Goal: Task Accomplishment & Management: Manage account settings

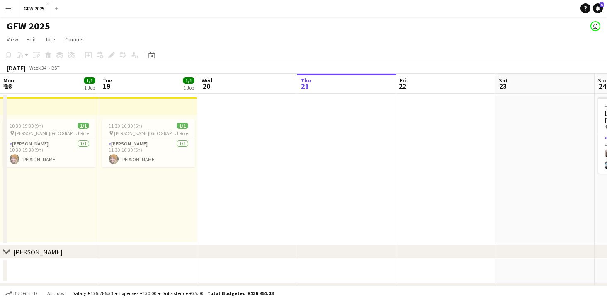
scroll to position [0, 198]
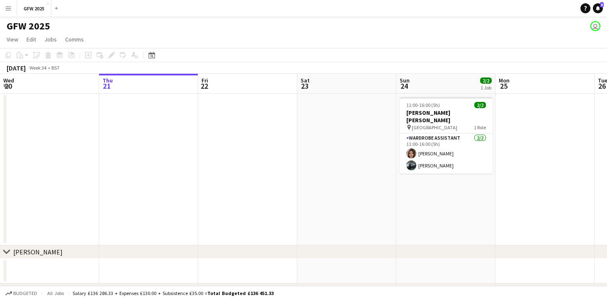
click at [587, 43] on app-page-menu "View Day view expanded Day view collapsed Month view Date picker Jump to [DATE]…" at bounding box center [303, 40] width 607 height 16
click at [596, 24] on app-user-avatar "user" at bounding box center [595, 26] width 10 height 10
click at [10, 9] on app-icon "Menu" at bounding box center [8, 8] width 7 height 7
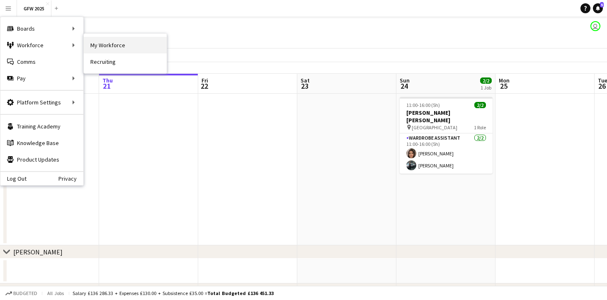
click at [106, 43] on link "My Workforce" at bounding box center [125, 45] width 83 height 17
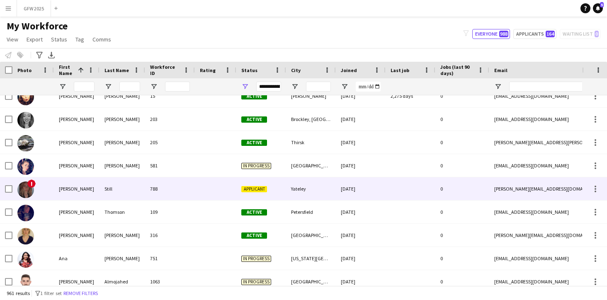
click at [601, 184] on div at bounding box center [594, 188] width 25 height 23
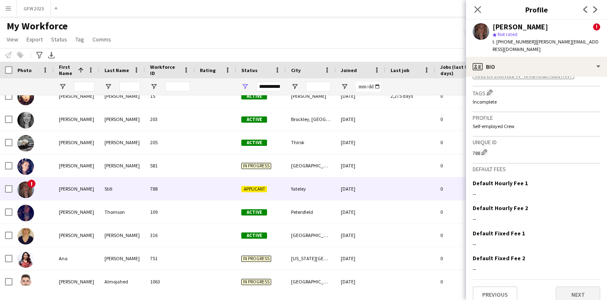
click at [577, 286] on button "Next" at bounding box center [577, 294] width 45 height 17
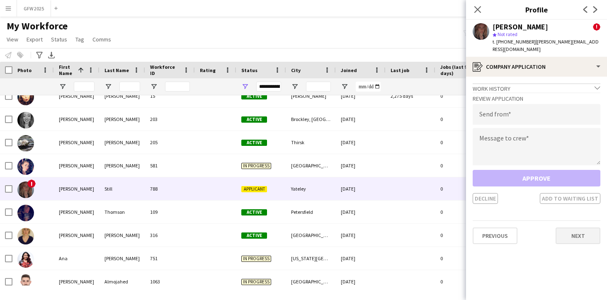
click at [577, 230] on button "Next" at bounding box center [577, 235] width 45 height 17
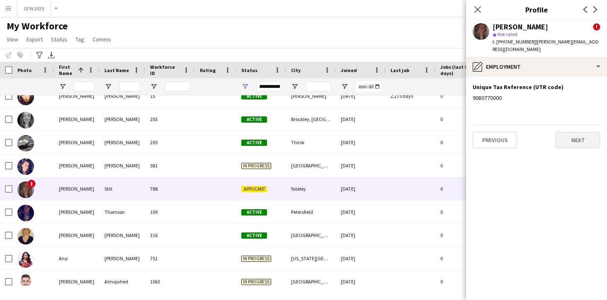
click at [569, 139] on button "Next" at bounding box center [577, 140] width 45 height 17
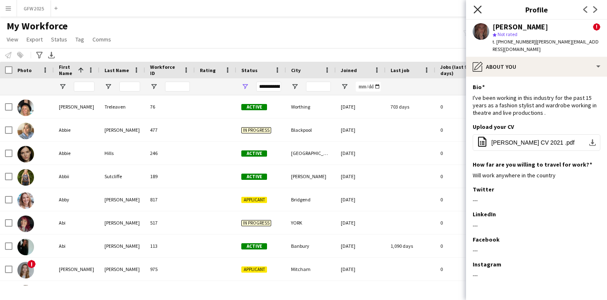
click at [478, 10] on icon "Close pop-in" at bounding box center [477, 9] width 8 height 8
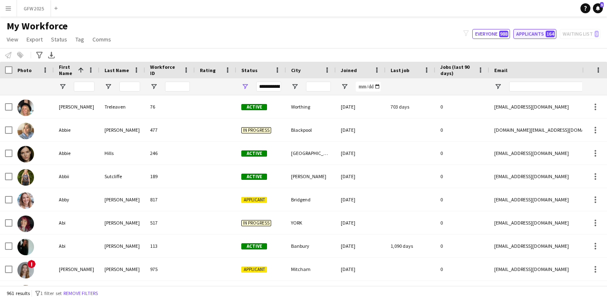
click at [539, 31] on button "Applicants 164" at bounding box center [534, 34] width 43 height 10
type input "**********"
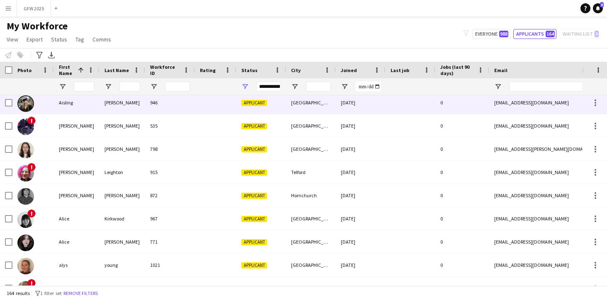
scroll to position [78, 0]
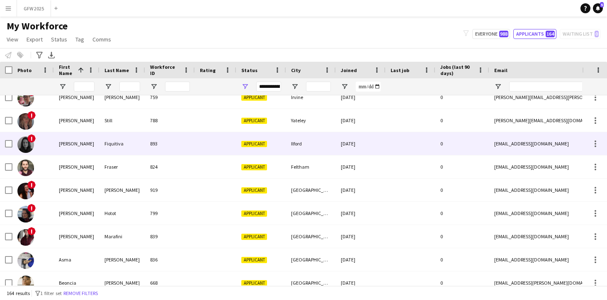
click at [338, 148] on div "[DATE]" at bounding box center [361, 143] width 50 height 23
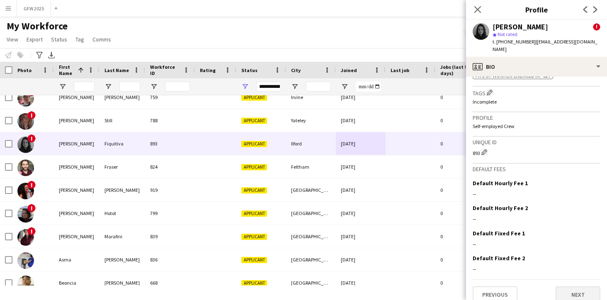
click at [576, 286] on button "Next" at bounding box center [577, 294] width 45 height 17
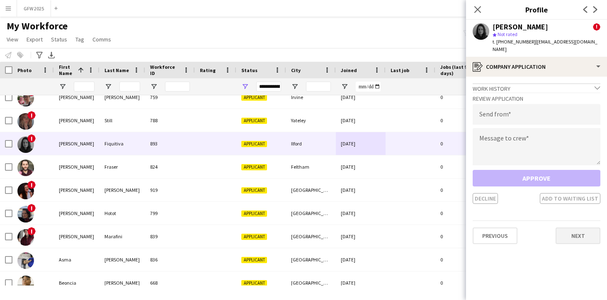
click at [563, 227] on button "Next" at bounding box center [577, 235] width 45 height 17
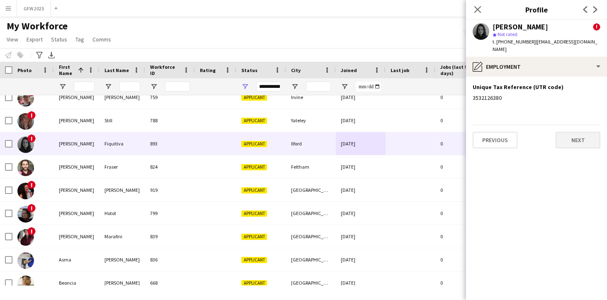
click at [563, 132] on button "Next" at bounding box center [577, 140] width 45 height 17
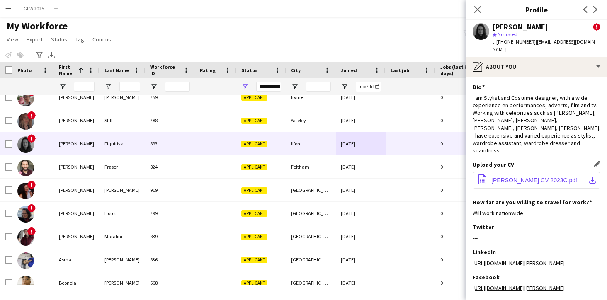
click at [563, 177] on span "[PERSON_NAME] CV 2023C.pdf" at bounding box center [534, 180] width 86 height 7
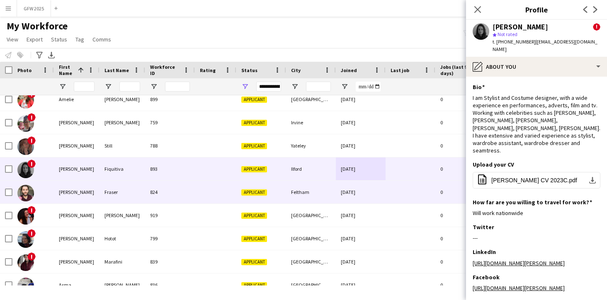
click at [214, 197] on div at bounding box center [215, 192] width 41 height 23
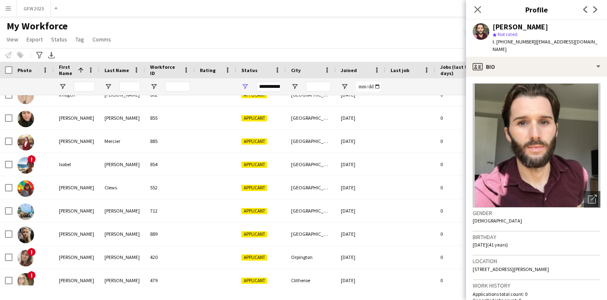
scroll to position [1746, 0]
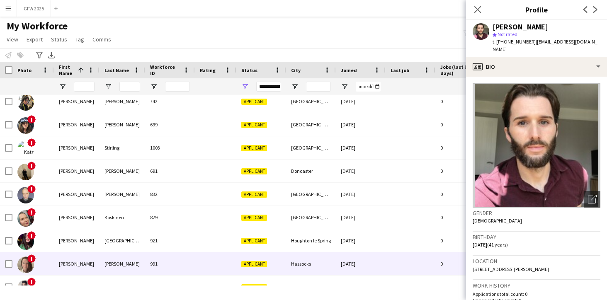
click at [217, 259] on div at bounding box center [215, 263] width 41 height 23
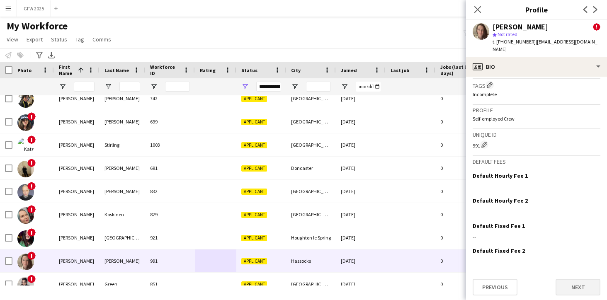
click at [583, 280] on button "Next" at bounding box center [577, 287] width 45 height 17
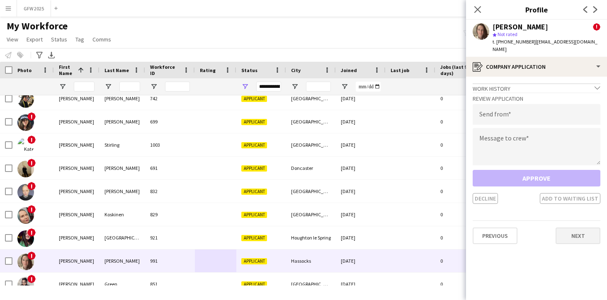
click at [567, 230] on button "Next" at bounding box center [577, 235] width 45 height 17
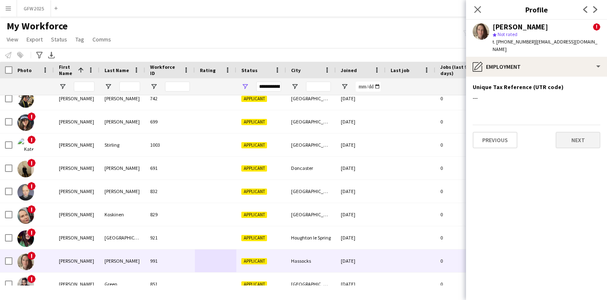
click at [564, 132] on button "Next" at bounding box center [577, 140] width 45 height 17
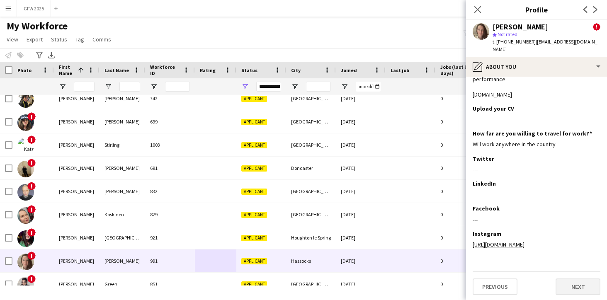
click at [578, 288] on button "Next" at bounding box center [577, 286] width 45 height 17
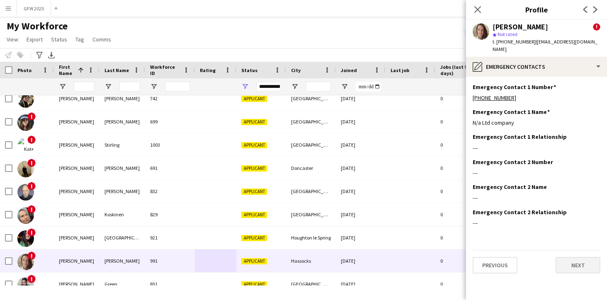
click at [583, 259] on button "Next" at bounding box center [577, 265] width 45 height 17
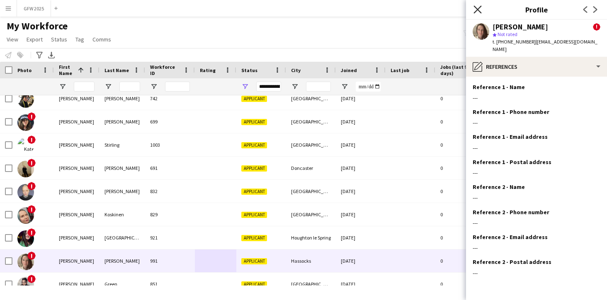
click at [475, 7] on icon at bounding box center [477, 9] width 8 height 8
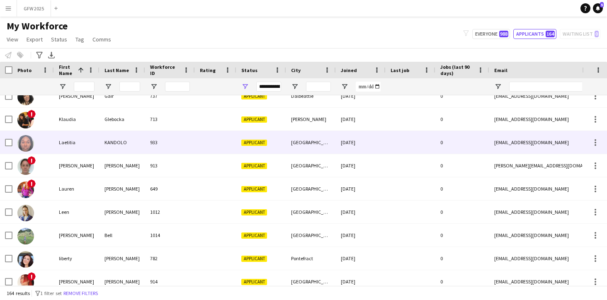
click at [314, 148] on div "[GEOGRAPHIC_DATA]" at bounding box center [311, 142] width 50 height 23
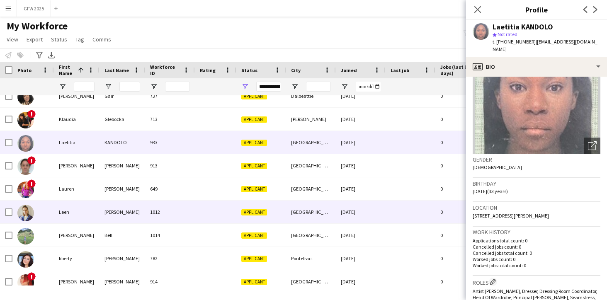
click at [326, 210] on div "[GEOGRAPHIC_DATA]" at bounding box center [311, 212] width 50 height 23
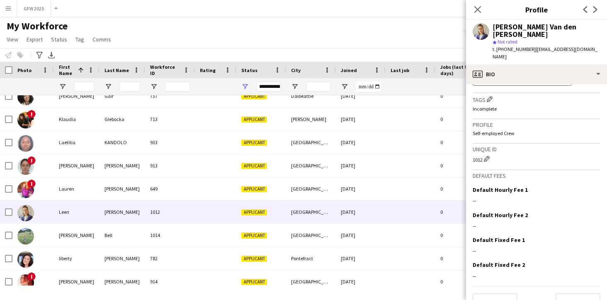
scroll to position [427, 0]
click at [584, 294] on button "Next" at bounding box center [577, 302] width 45 height 17
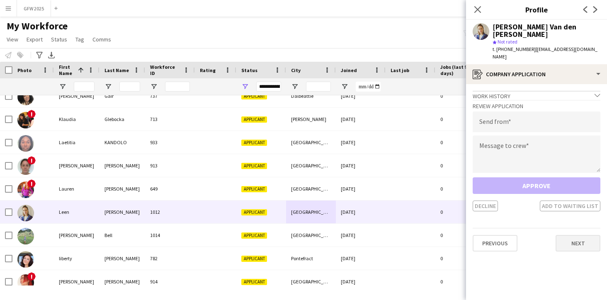
click at [580, 235] on button "Next" at bounding box center [577, 243] width 45 height 17
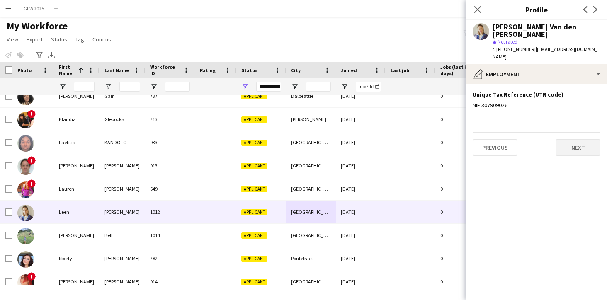
click at [563, 139] on button "Next" at bounding box center [577, 147] width 45 height 17
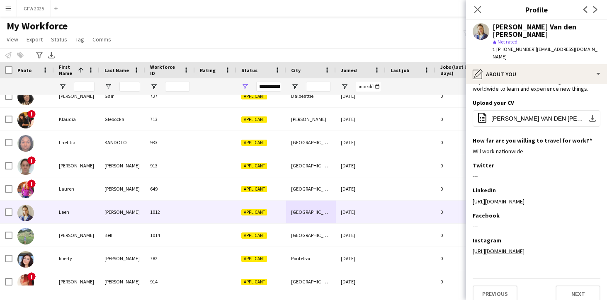
scroll to position [106, 0]
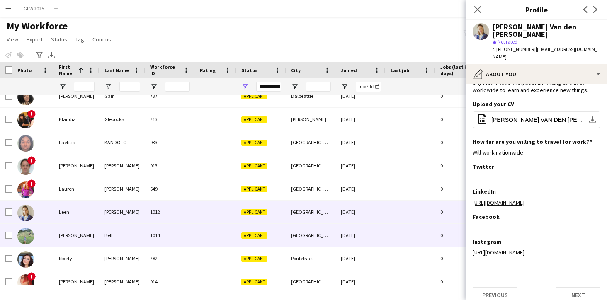
click at [394, 230] on div at bounding box center [410, 235] width 50 height 23
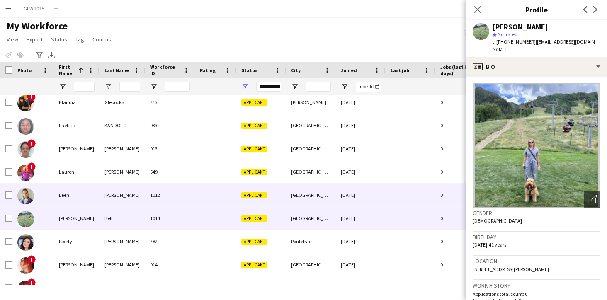
scroll to position [2357, 0]
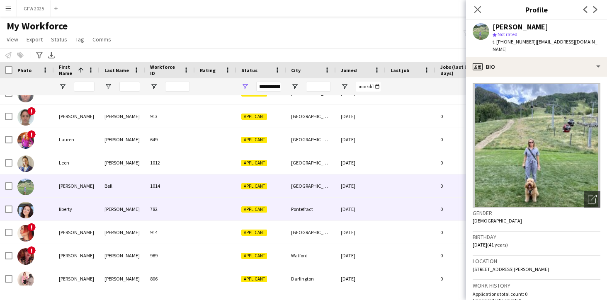
click at [375, 213] on div "[DATE]" at bounding box center [361, 209] width 50 height 23
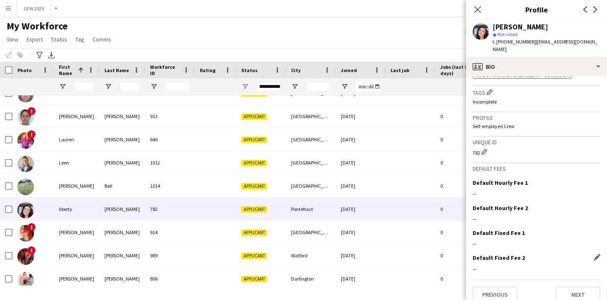
scroll to position [369, 0]
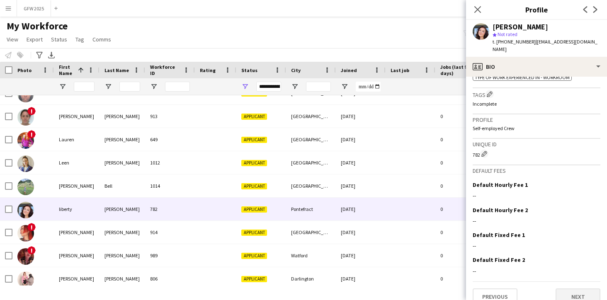
click at [576, 288] on button "Next" at bounding box center [577, 296] width 45 height 17
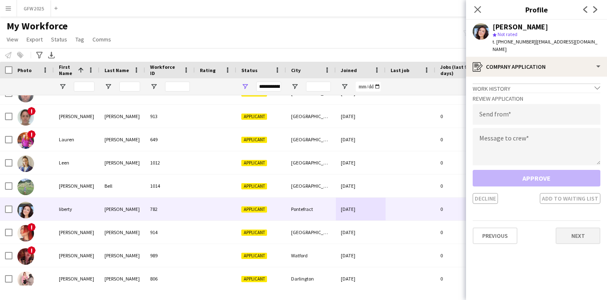
scroll to position [0, 0]
click at [573, 227] on button "Next" at bounding box center [577, 235] width 45 height 17
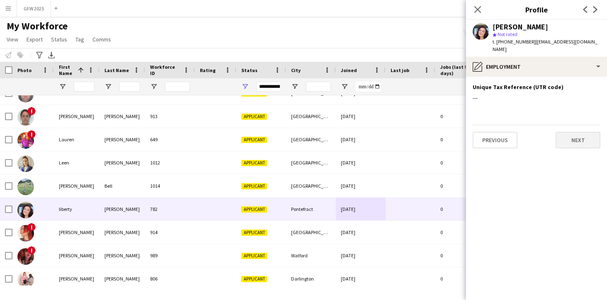
click at [571, 132] on button "Next" at bounding box center [577, 140] width 45 height 17
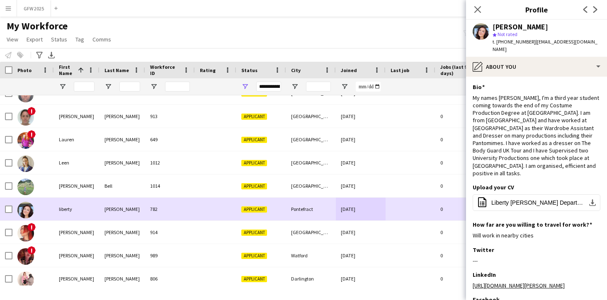
scroll to position [0, 0]
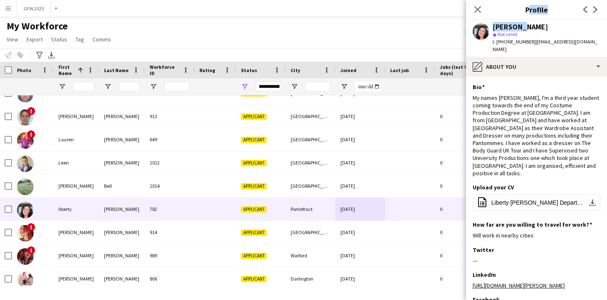
drag, startPoint x: 491, startPoint y: 9, endPoint x: 513, endPoint y: 26, distance: 27.2
click at [513, 26] on app-crew-profile "Close pop-in Profile Previous Next [PERSON_NAME] star Not rated t. [PHONE_NUMBE…" at bounding box center [536, 150] width 141 height 300
click at [549, 23] on div "[PERSON_NAME] star Not rated t. [PHONE_NUMBER] | [EMAIL_ADDRESS][DOMAIN_NAME]" at bounding box center [536, 38] width 141 height 37
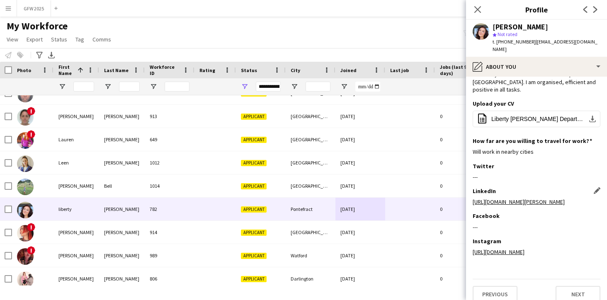
scroll to position [83, 0]
click at [479, 9] on icon at bounding box center [477, 9] width 8 height 8
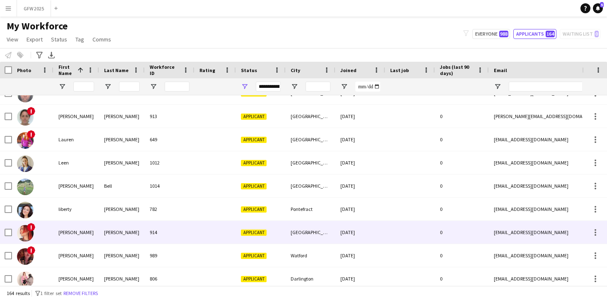
click at [370, 227] on div "[DATE]" at bounding box center [360, 232] width 50 height 23
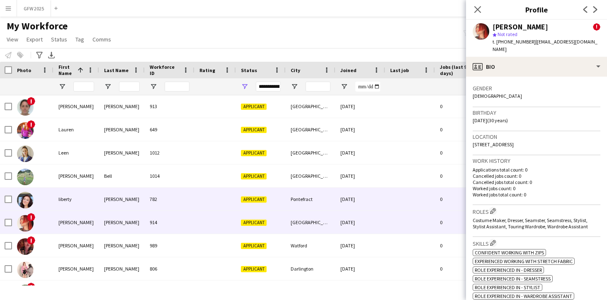
scroll to position [2368, 0]
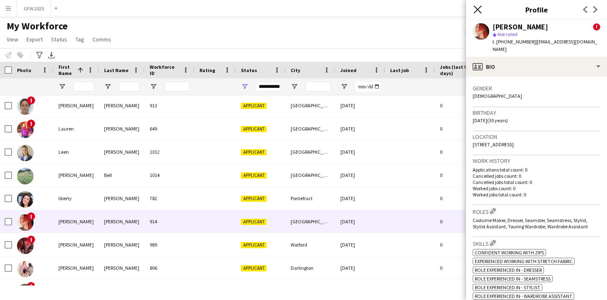
click at [479, 9] on icon "Close pop-in" at bounding box center [477, 9] width 8 height 8
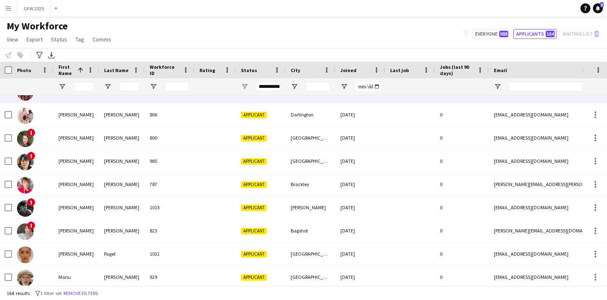
scroll to position [2527, 0]
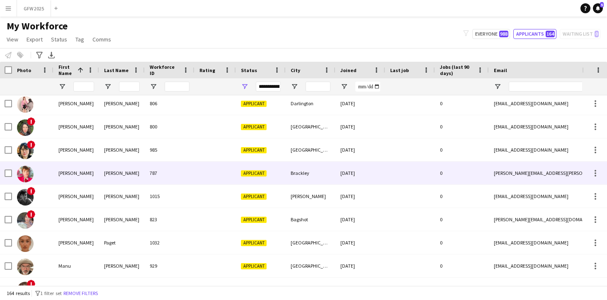
click at [358, 172] on div "[DATE]" at bounding box center [360, 173] width 50 height 23
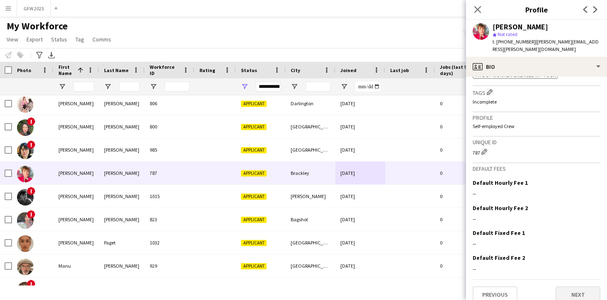
click at [578, 286] on button "Next" at bounding box center [577, 294] width 45 height 17
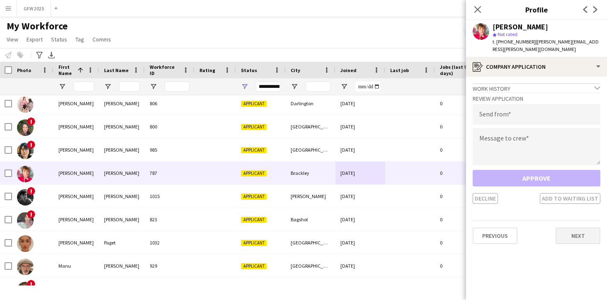
click at [566, 228] on button "Next" at bounding box center [577, 235] width 45 height 17
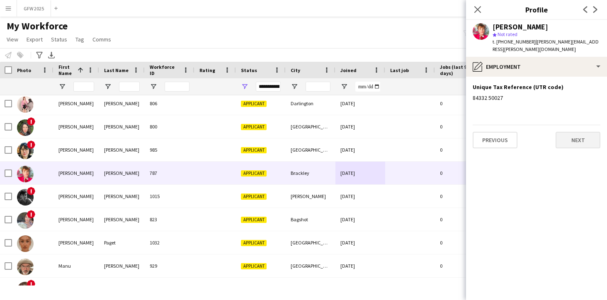
click at [559, 135] on button "Next" at bounding box center [577, 140] width 45 height 17
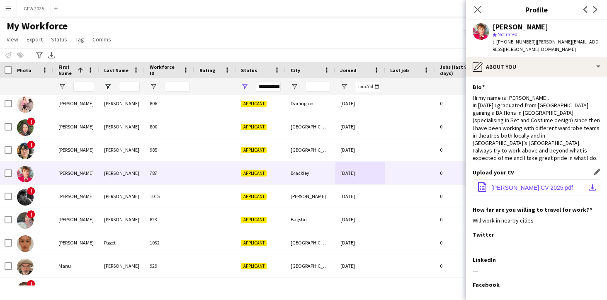
click at [548, 184] on span "[PERSON_NAME] CV-2025.pdf" at bounding box center [532, 187] width 82 height 7
click at [481, 10] on icon "Close pop-in" at bounding box center [477, 9] width 8 height 8
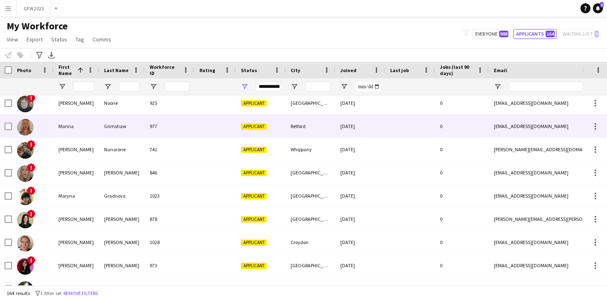
scroll to position [2741, 0]
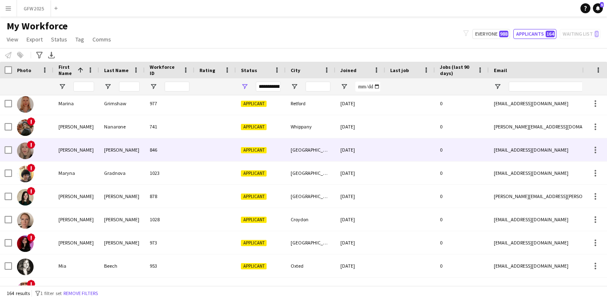
click at [403, 154] on div at bounding box center [410, 149] width 50 height 23
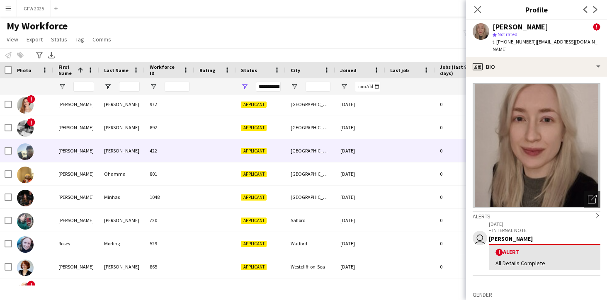
click at [400, 154] on div at bounding box center [410, 150] width 50 height 23
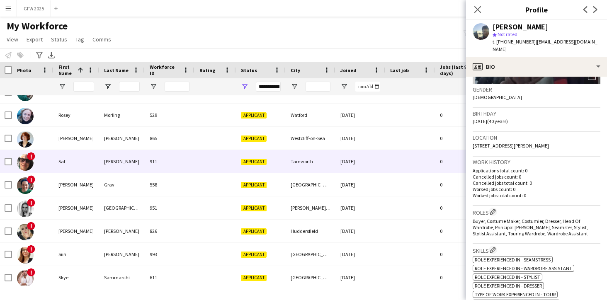
click at [373, 172] on div "[DATE]" at bounding box center [360, 161] width 50 height 23
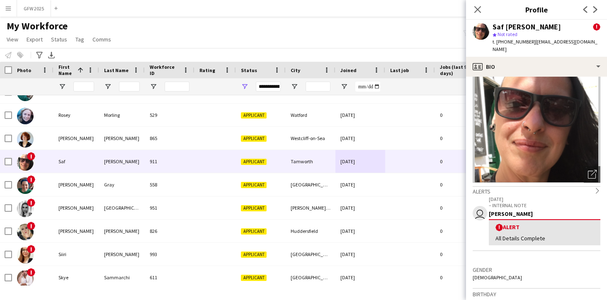
click at [498, 202] on p "– INTERNAL NOTE" at bounding box center [543, 205] width 111 height 6
click at [595, 188] on icon "chevron-right" at bounding box center [597, 191] width 6 height 6
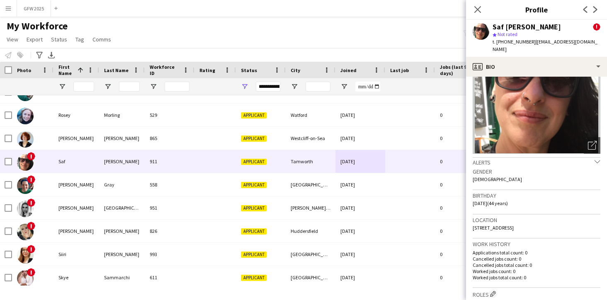
click at [595, 159] on icon "chevron-down" at bounding box center [597, 162] width 6 height 6
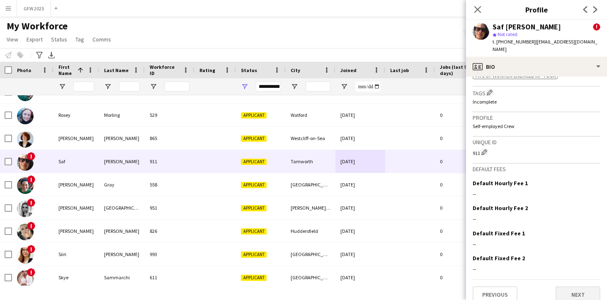
click at [570, 286] on button "Next" at bounding box center [577, 294] width 45 height 17
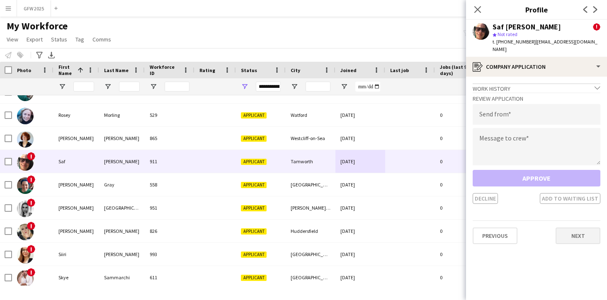
click at [565, 227] on button "Next" at bounding box center [577, 235] width 45 height 17
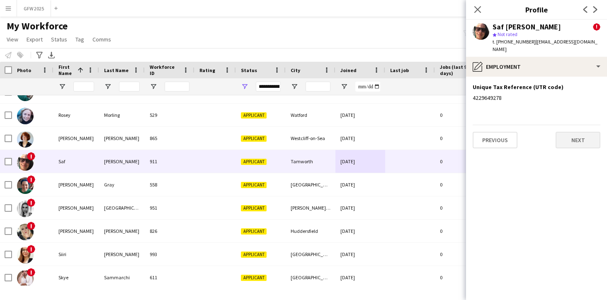
click at [566, 135] on button "Next" at bounding box center [577, 140] width 45 height 17
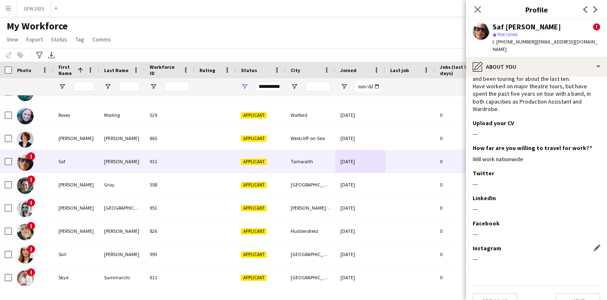
scroll to position [26, 0]
click at [570, 293] on button "Next" at bounding box center [577, 301] width 45 height 17
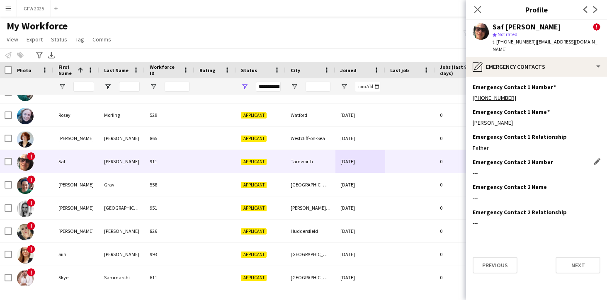
scroll to position [0, 0]
click at [574, 257] on button "Next" at bounding box center [577, 265] width 45 height 17
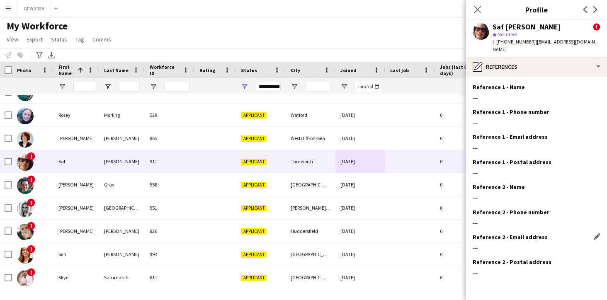
scroll to position [6, 0]
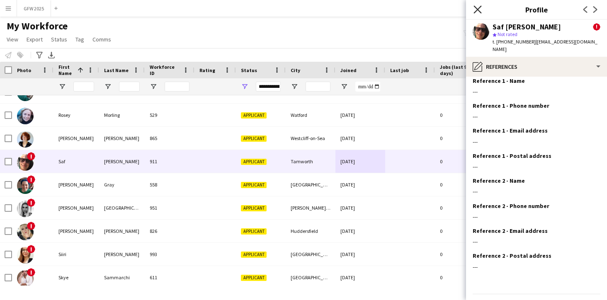
click at [479, 7] on icon "Close pop-in" at bounding box center [477, 9] width 8 height 8
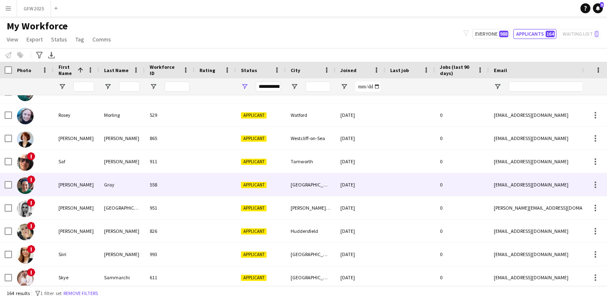
click at [208, 177] on div at bounding box center [214, 184] width 41 height 23
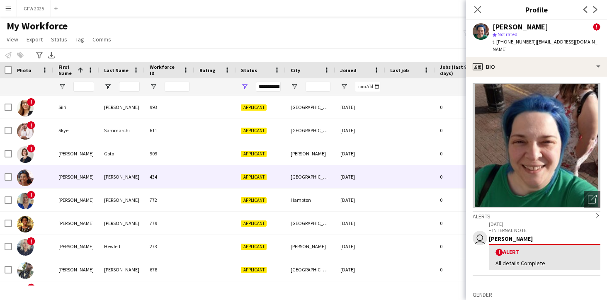
scroll to position [3569, 0]
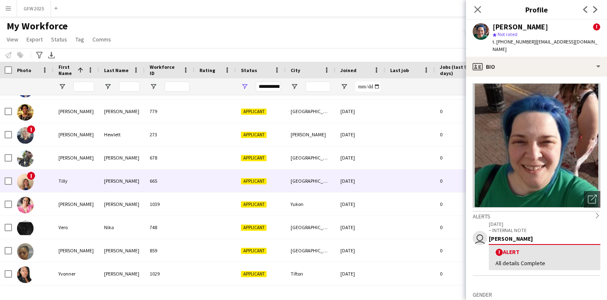
click at [210, 178] on div at bounding box center [214, 180] width 41 height 23
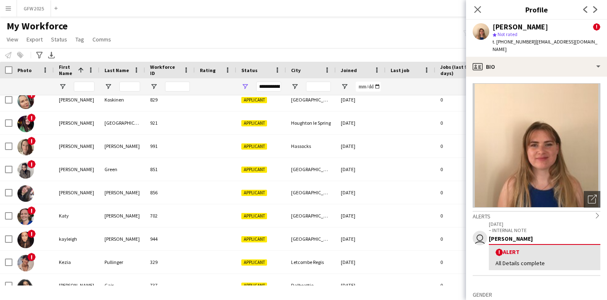
scroll to position [2034, 0]
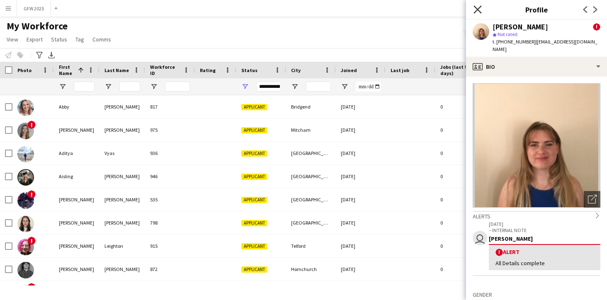
click at [479, 6] on icon "Close pop-in" at bounding box center [477, 9] width 8 height 8
